Goal: Navigation & Orientation: Find specific page/section

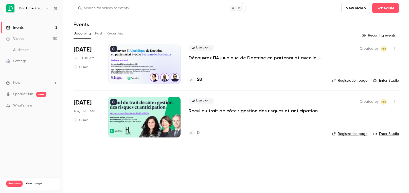
click at [189, 24] on div "Events" at bounding box center [237, 24] width 326 height 6
click at [45, 7] on icon "button" at bounding box center [47, 8] width 4 height 4
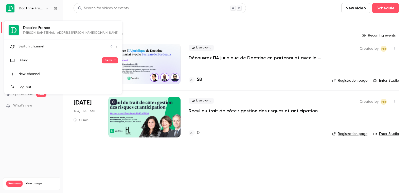
click at [31, 42] on li "Switch channel 6" at bounding box center [63, 46] width 118 height 13
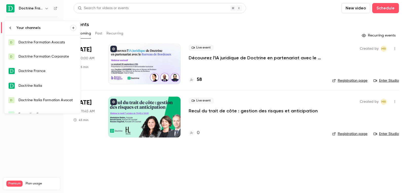
click at [48, 57] on div "Doctrine Formation Corporate" at bounding box center [48, 56] width 58 height 5
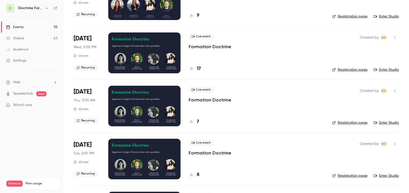
scroll to position [88, 0]
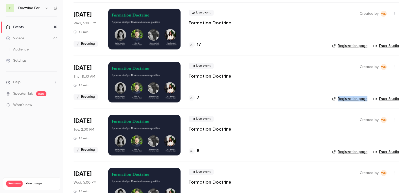
click at [47, 10] on button "button" at bounding box center [47, 8] width 6 height 6
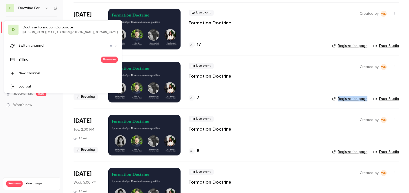
click at [46, 46] on div "Switch channel 6" at bounding box center [66, 45] width 94 height 5
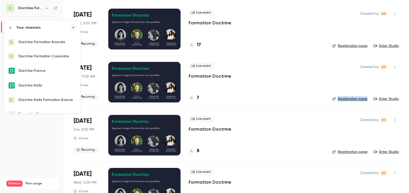
click at [53, 57] on div "Doctrine Formation Corporate" at bounding box center [48, 56] width 58 height 5
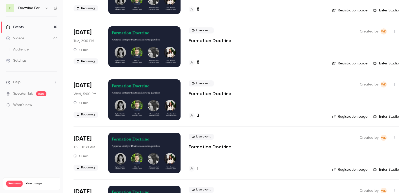
scroll to position [177, 0]
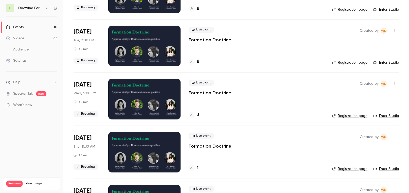
click at [195, 115] on div at bounding box center [192, 115] width 6 height 6
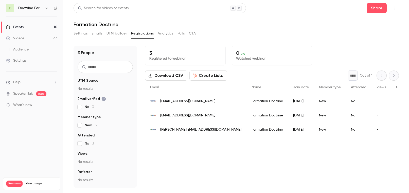
click at [46, 5] on button "button" at bounding box center [47, 8] width 6 height 6
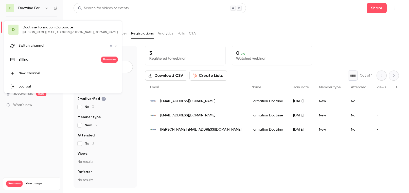
click at [38, 41] on li "Switch channel 6" at bounding box center [63, 45] width 118 height 13
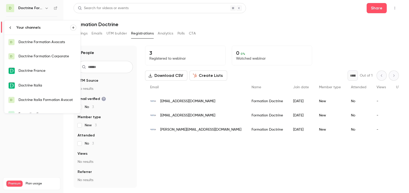
click at [45, 41] on div "Doctrine Formation Avocats" at bounding box center [48, 42] width 58 height 5
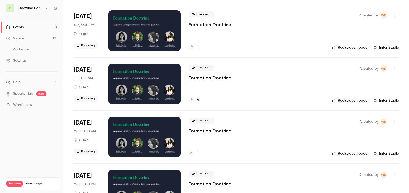
scroll to position [246, 0]
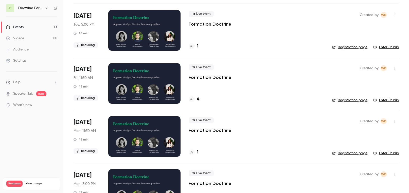
click at [44, 9] on button "button" at bounding box center [47, 8] width 6 height 6
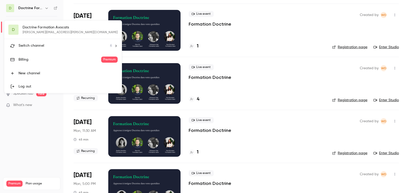
click at [41, 45] on span "Switch channel" at bounding box center [32, 45] width 26 height 5
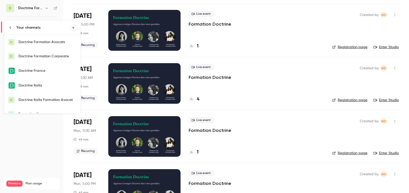
click at [42, 54] on div "Doctrine Formation Corporate" at bounding box center [48, 56] width 58 height 5
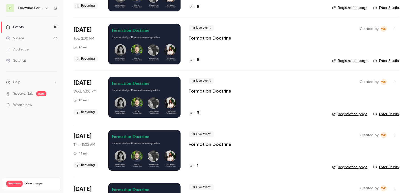
scroll to position [183, 0]
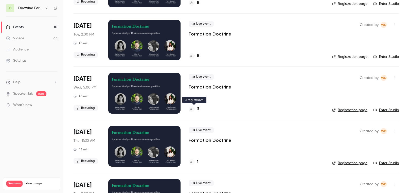
click at [197, 109] on h4 "3" at bounding box center [198, 109] width 3 height 7
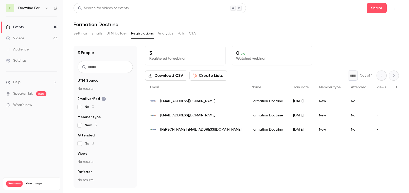
click at [20, 28] on div "Events" at bounding box center [15, 27] width 18 height 5
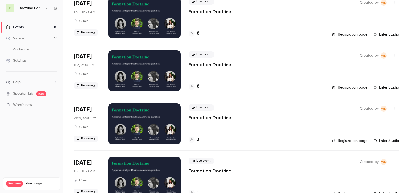
scroll to position [154, 0]
